Goal: Task Accomplishment & Management: Manage account settings

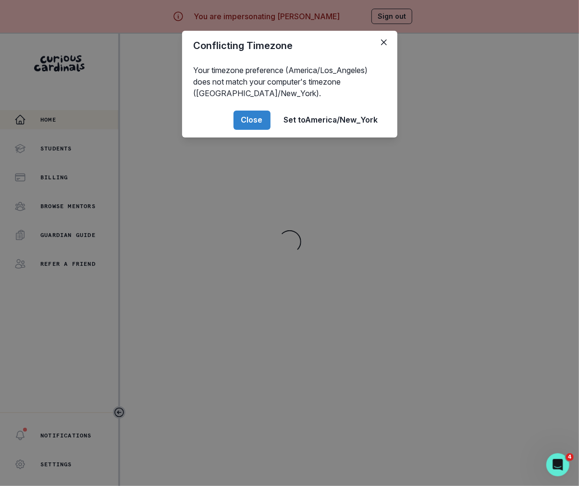
click at [230, 237] on div "Conflicting Timezone Your timezone preference (America/Los_Angeles) does not ma…" at bounding box center [289, 243] width 579 height 486
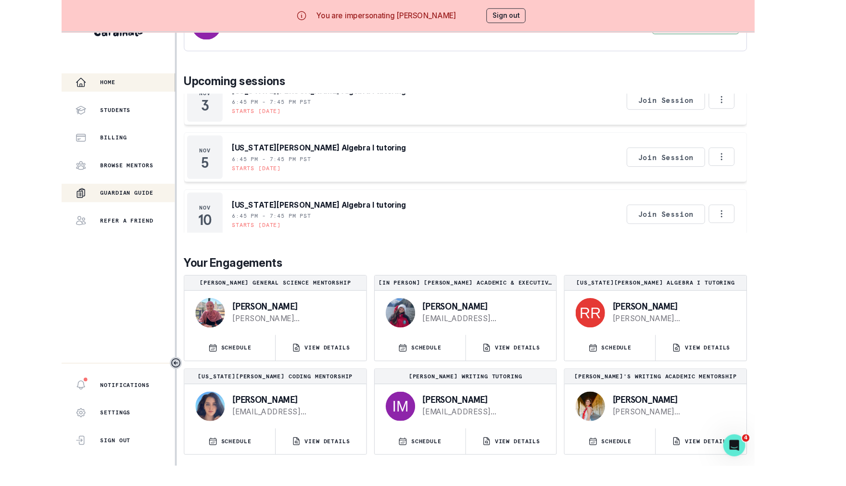
scroll to position [430, 0]
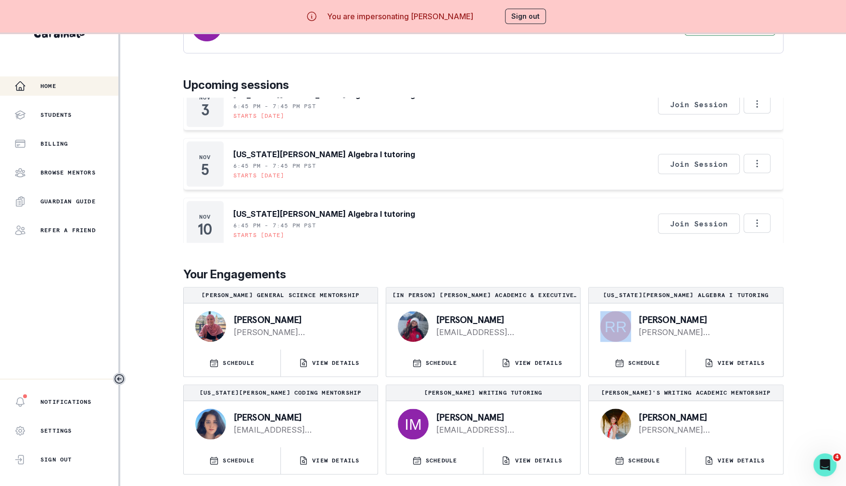
drag, startPoint x: 631, startPoint y: 315, endPoint x: 721, endPoint y: 311, distance: 90.5
click at [579, 312] on div "[PERSON_NAME] [PERSON_NAME][EMAIL_ADDRESS][PERSON_NAME][DOMAIN_NAME]" at bounding box center [685, 326] width 194 height 46
click at [281, 420] on p "[PERSON_NAME]" at bounding box center [298, 417] width 128 height 10
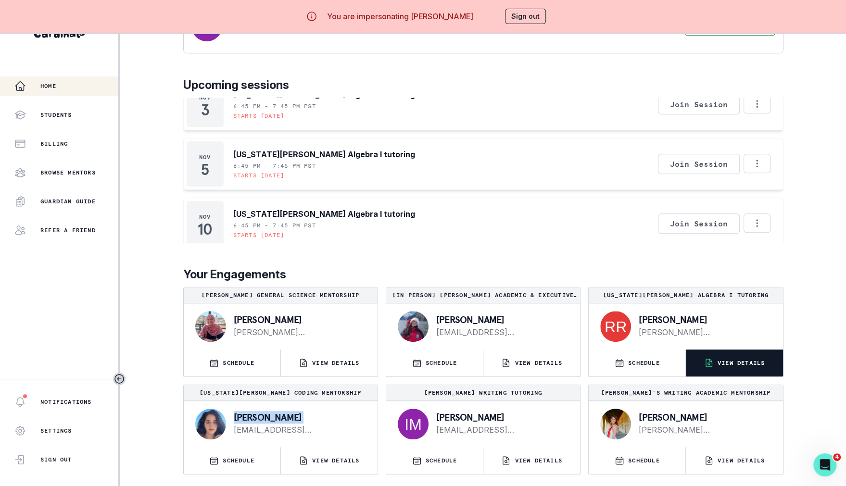
click at [579, 363] on icon "button" at bounding box center [709, 363] width 10 height 10
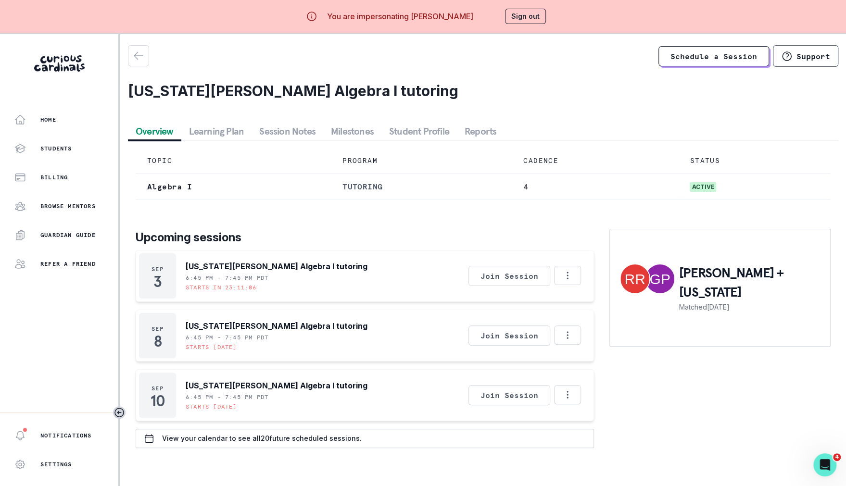
click at [421, 126] on button "Student Profile" at bounding box center [418, 131] width 75 height 17
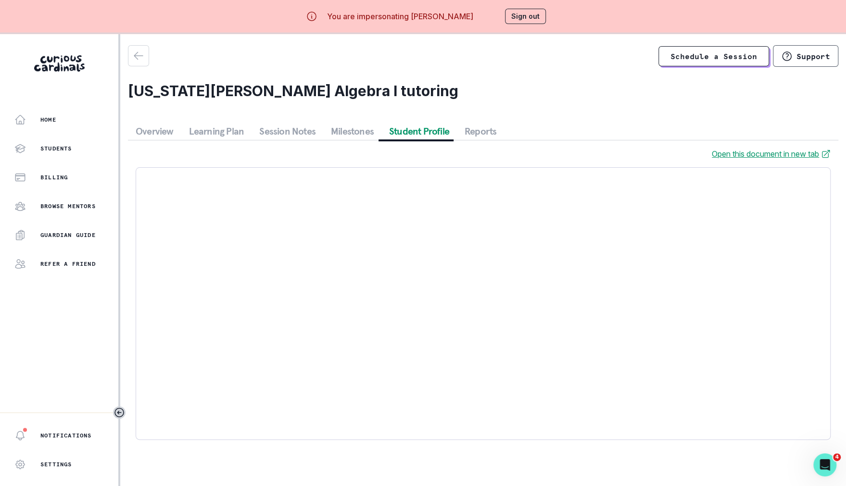
click at [297, 134] on button "Session Notes" at bounding box center [287, 131] width 72 height 17
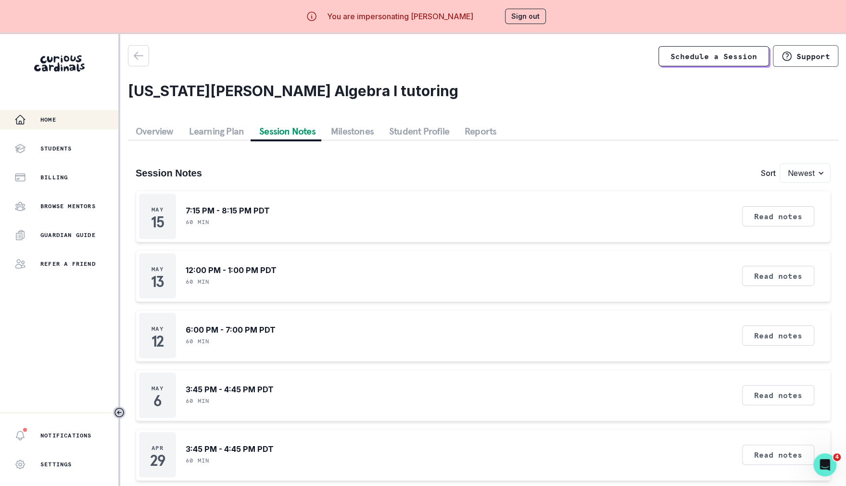
click at [62, 124] on div "Home" at bounding box center [66, 120] width 104 height 12
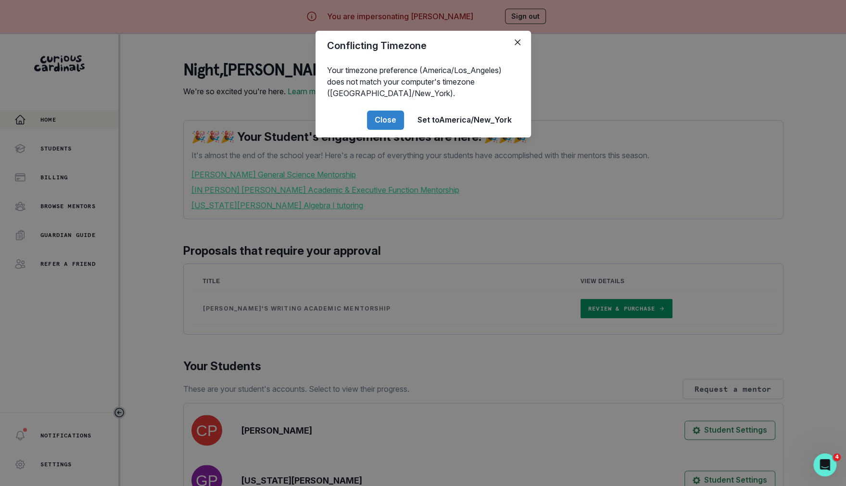
click at [217, 337] on div "Conflicting Timezone Your timezone preference (America/Los_Angeles) does not ma…" at bounding box center [423, 243] width 846 height 486
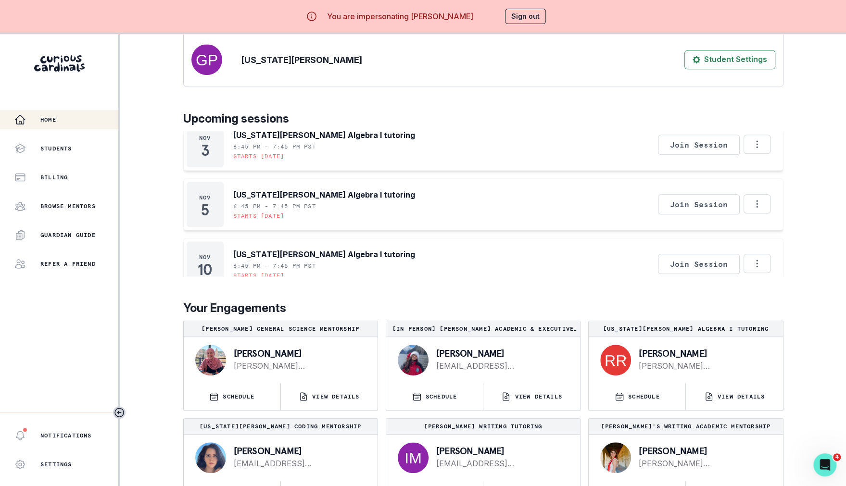
scroll to position [34, 0]
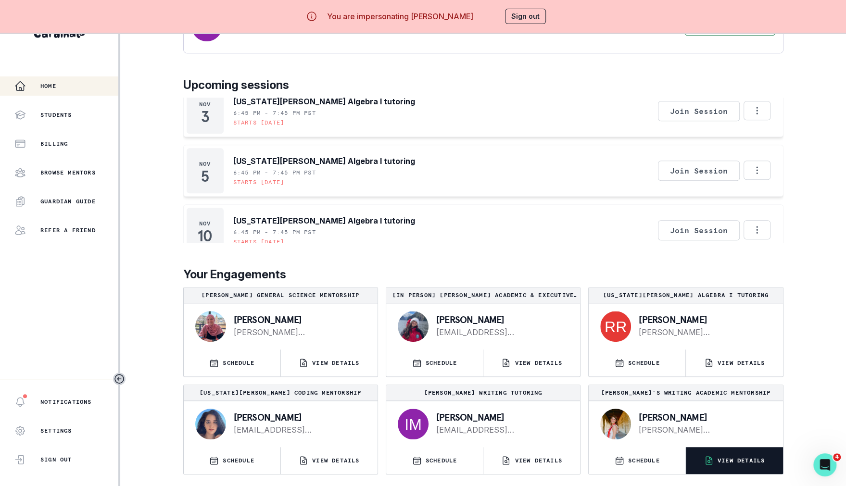
click at [579, 453] on button "VIEW DETAILS" at bounding box center [734, 460] width 97 height 27
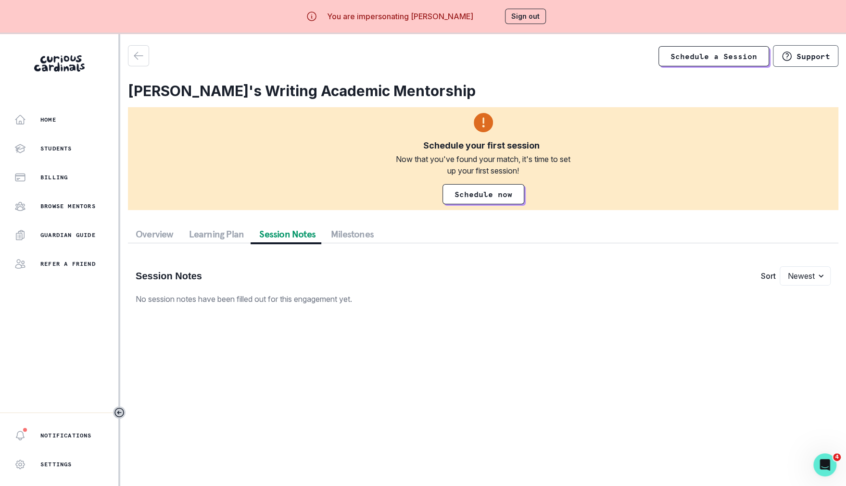
click at [285, 234] on button "Session Notes" at bounding box center [287, 233] width 72 height 17
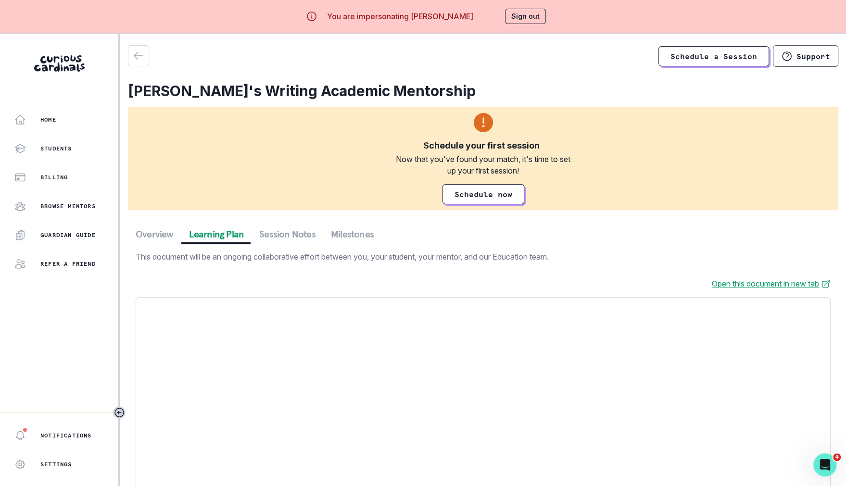
click at [227, 237] on button "Learning Plan" at bounding box center [216, 233] width 71 height 17
click at [167, 217] on div "Schedule a Session Support [PERSON_NAME]'s Writing Academic Mentorship Schedule…" at bounding box center [483, 311] width 710 height 532
click at [66, 106] on aside "Home Students Billing Browse Mentors Guardian Guide Refer a friend Notification…" at bounding box center [60, 277] width 120 height 486
click at [66, 110] on button "Home" at bounding box center [59, 119] width 118 height 19
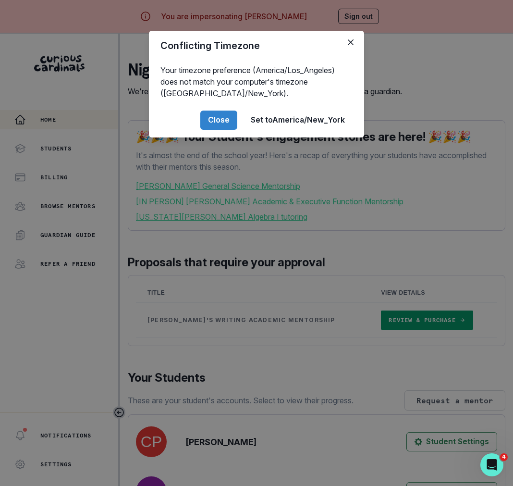
click at [300, 243] on div "Conflicting Timezone Your timezone preference (America/Los_Angeles) does not ma…" at bounding box center [256, 243] width 513 height 486
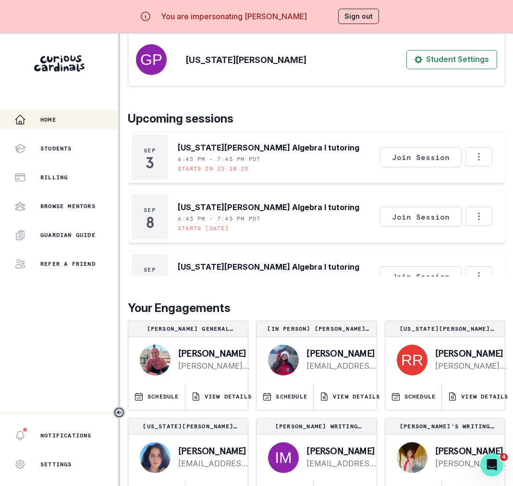
scroll to position [34, 0]
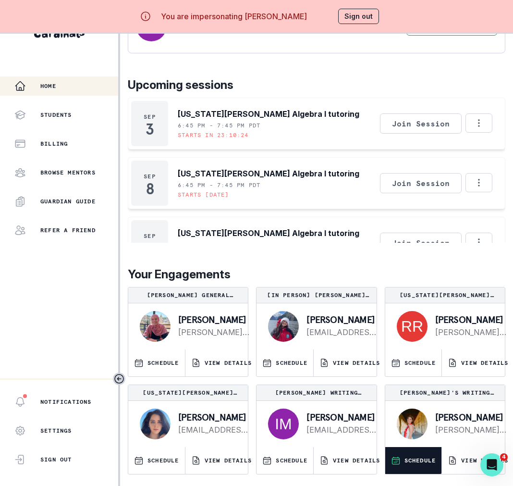
click at [421, 472] on button "SCHEDULE" at bounding box center [414, 460] width 57 height 27
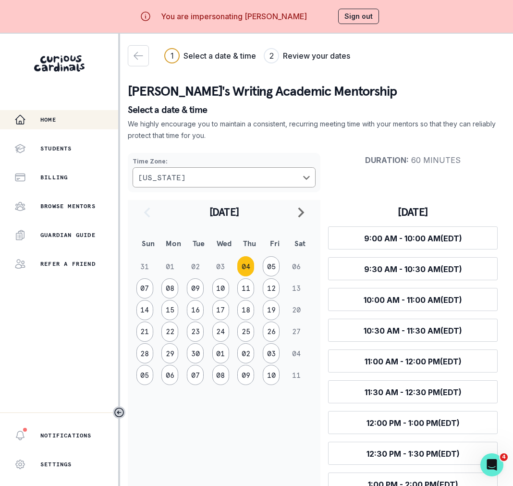
click at [50, 114] on div "Home" at bounding box center [66, 120] width 104 height 12
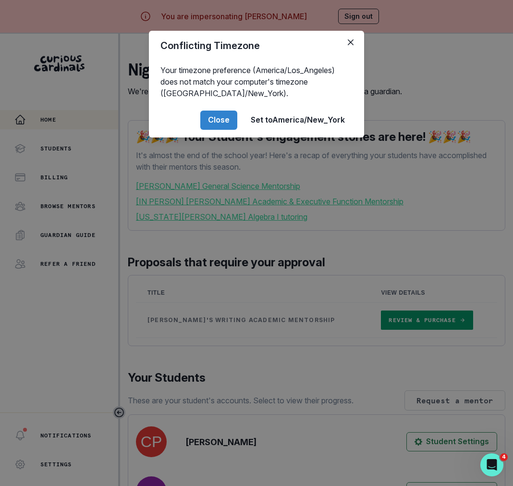
click at [169, 241] on div "Conflicting Timezone Your timezone preference (America/Los_Angeles) does not ma…" at bounding box center [256, 243] width 513 height 486
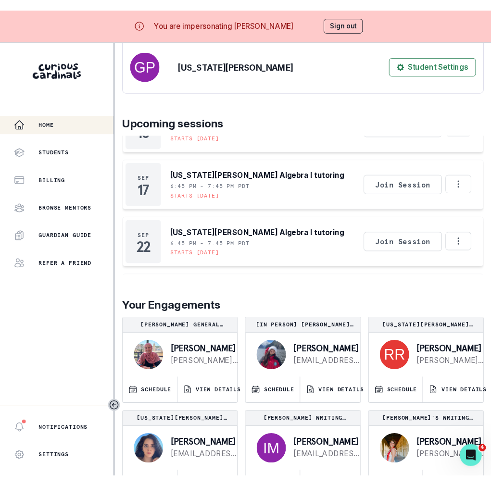
scroll to position [214, 0]
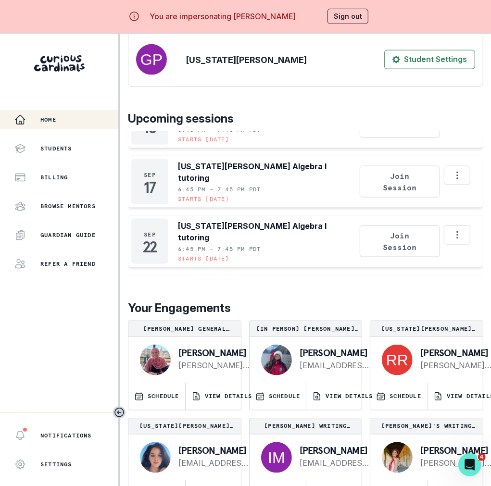
click at [334, 20] on button "Sign out" at bounding box center [347, 16] width 41 height 15
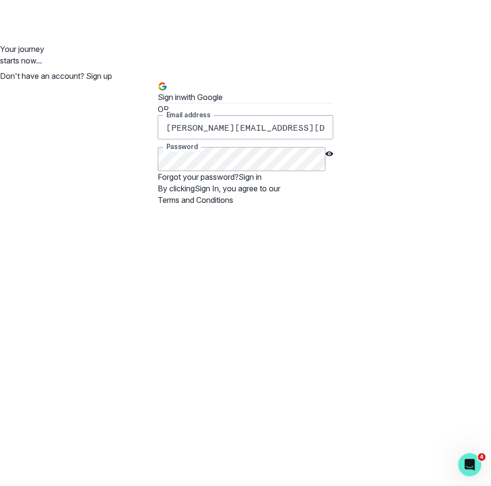
click at [262, 183] on button "Sign in" at bounding box center [249, 177] width 23 height 12
